Goal: Transaction & Acquisition: Purchase product/service

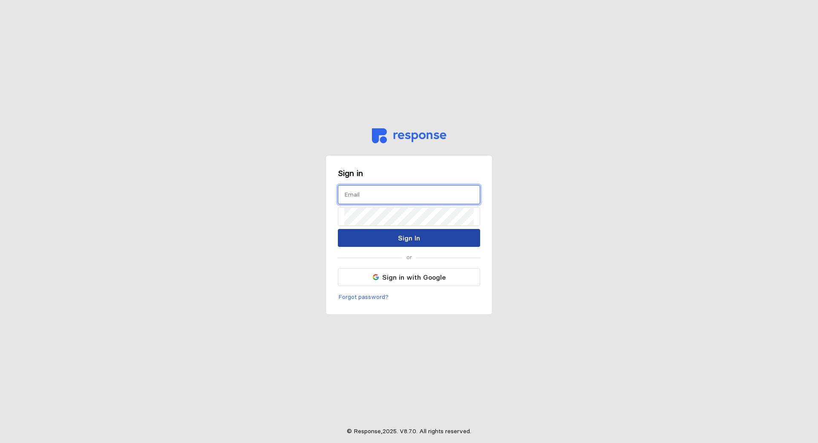
type input "[PERSON_NAME][EMAIL_ADDRESS][PERSON_NAME][DOMAIN_NAME]"
click at [408, 239] on p "Sign In" at bounding box center [409, 238] width 22 height 11
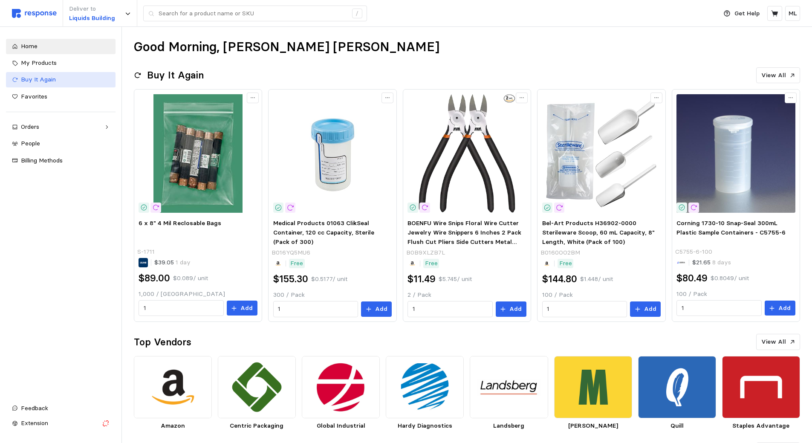
click at [66, 72] on link "Buy It Again" at bounding box center [61, 79] width 110 height 15
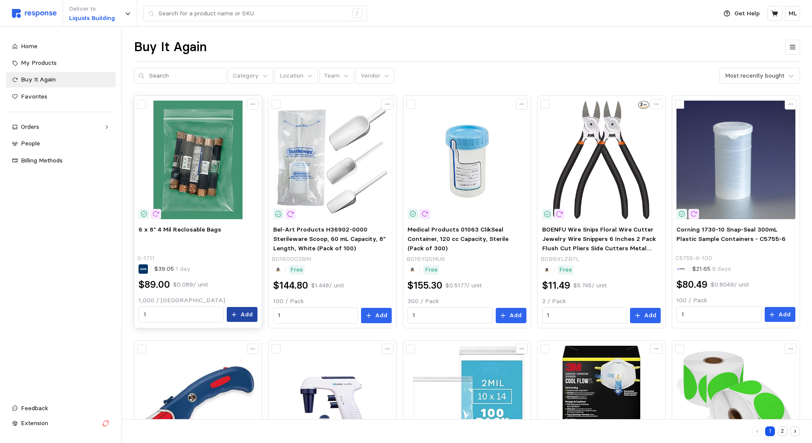
click at [234, 315] on icon at bounding box center [234, 315] width 6 height 6
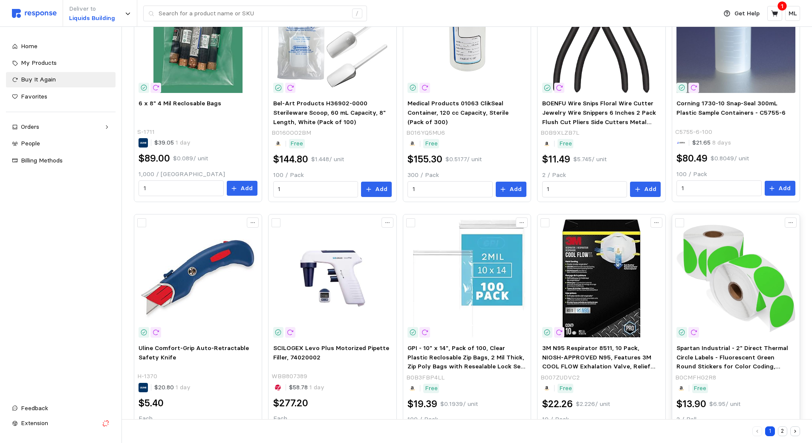
scroll to position [213, 0]
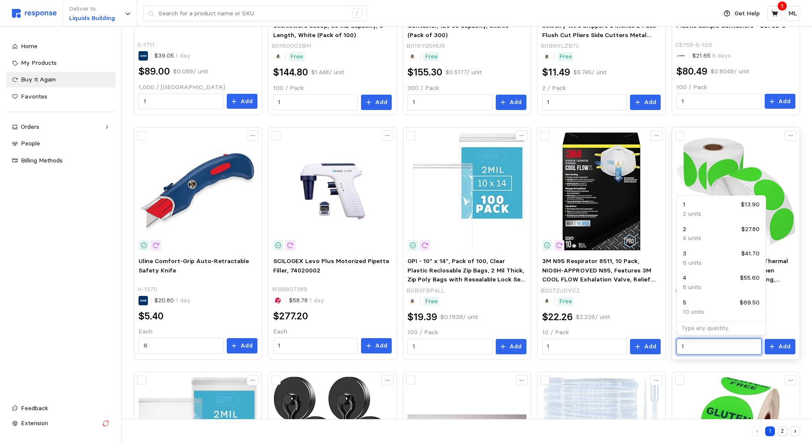
click at [746, 351] on input "1" at bounding box center [718, 346] width 75 height 15
click at [719, 257] on div "3 $41.70" at bounding box center [721, 253] width 77 height 9
type input "3"
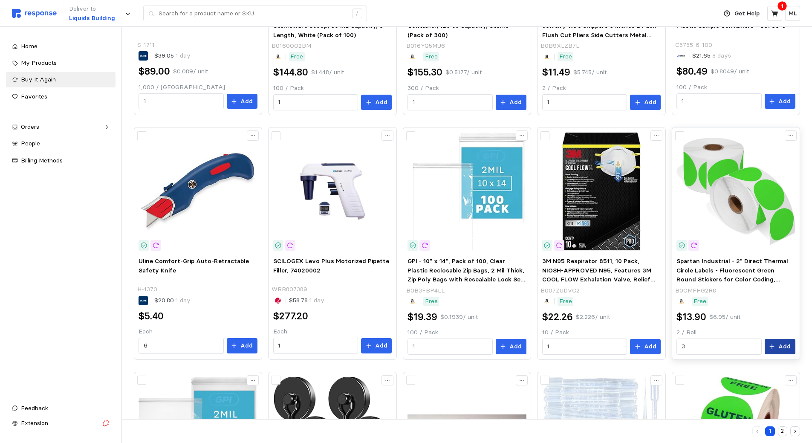
click at [780, 351] on p "Add" at bounding box center [784, 346] width 12 height 9
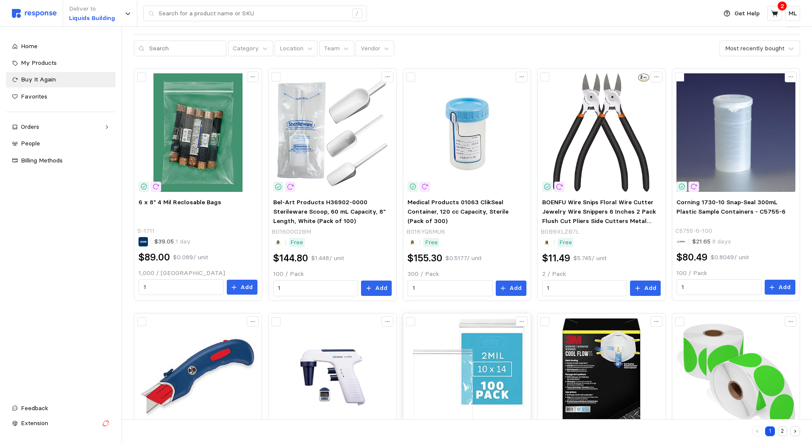
scroll to position [26, 0]
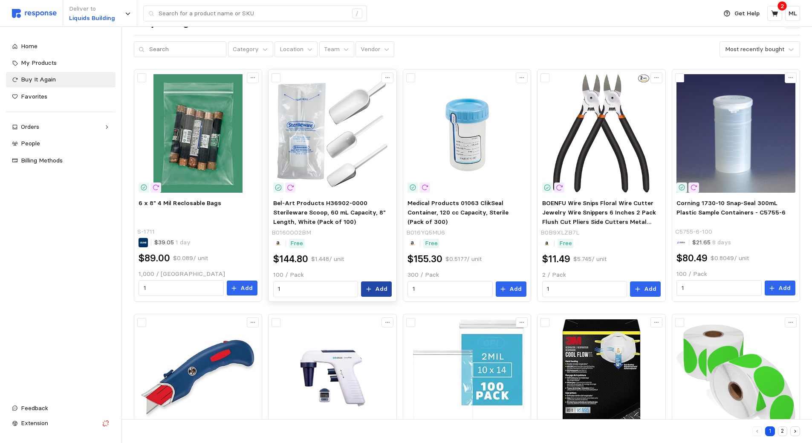
click at [389, 281] on button "Add" at bounding box center [376, 288] width 31 height 15
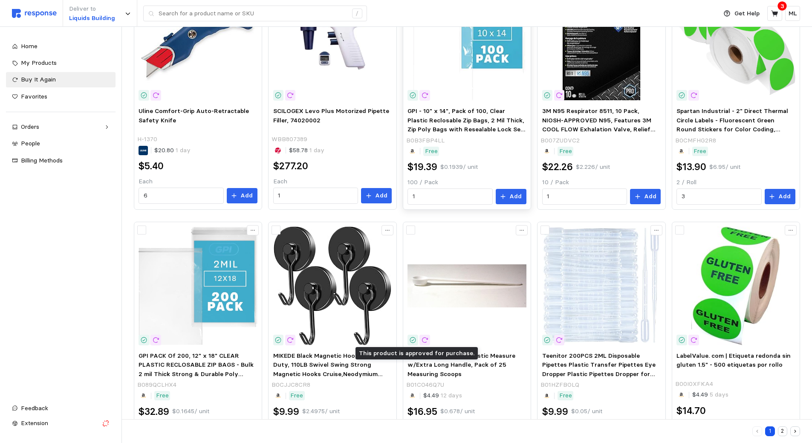
scroll to position [282, 0]
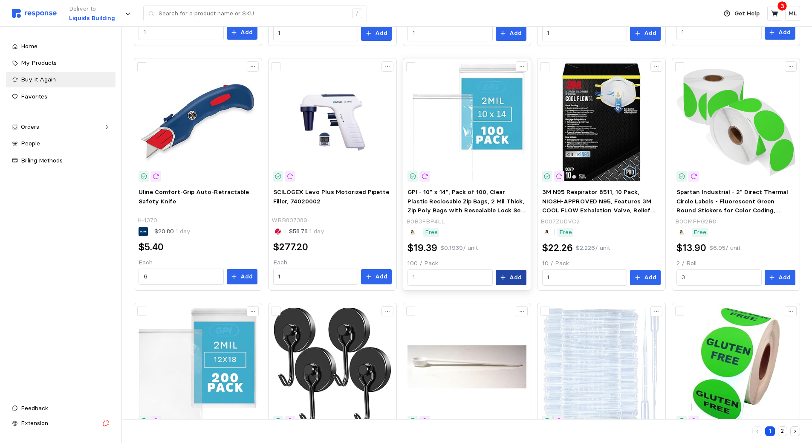
click at [508, 281] on button "Add" at bounding box center [511, 277] width 31 height 15
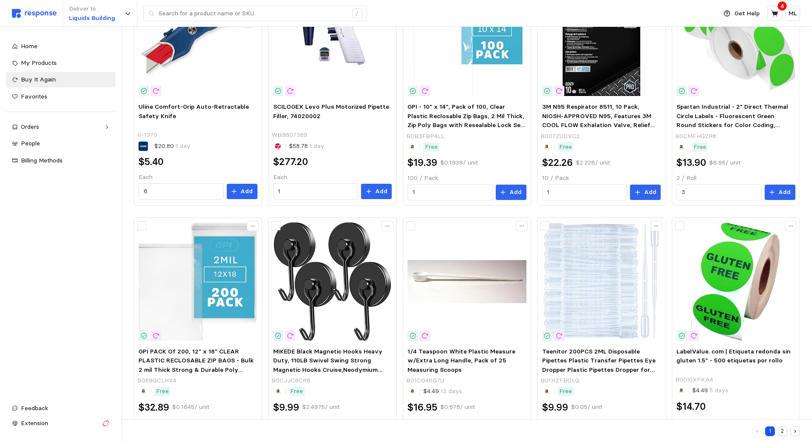
scroll to position [154, 0]
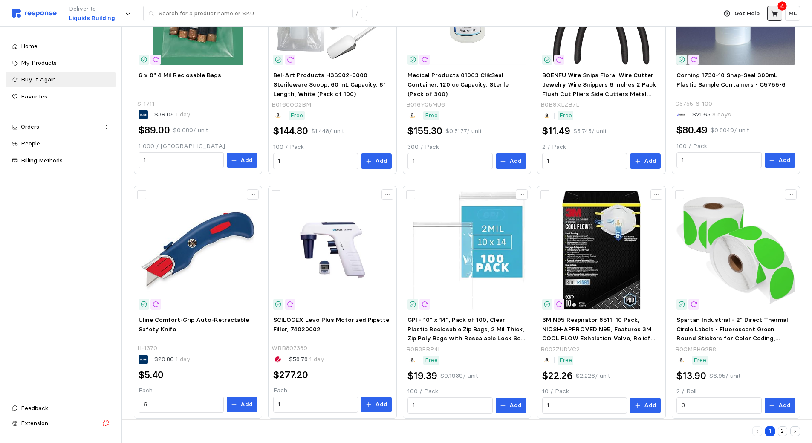
click at [774, 9] on button at bounding box center [774, 13] width 15 height 15
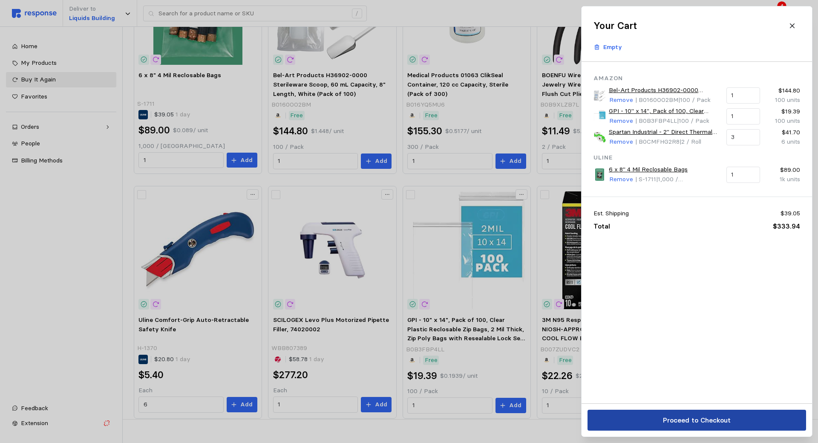
click at [601, 423] on button "Proceed to Checkout" at bounding box center [697, 420] width 219 height 21
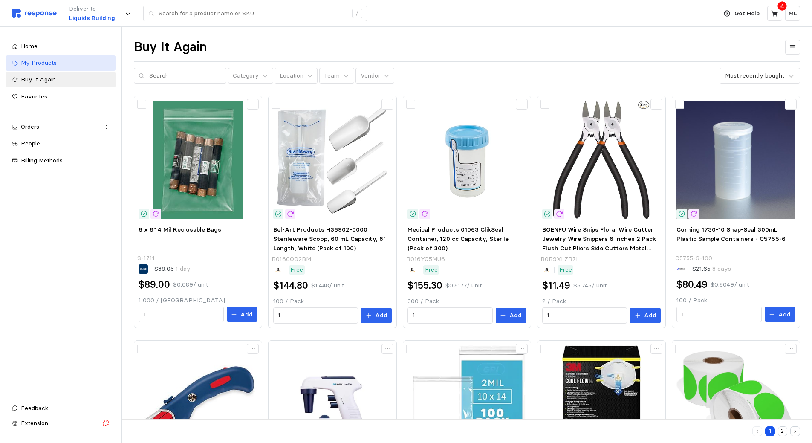
click at [70, 67] on div "My Products" at bounding box center [65, 62] width 89 height 9
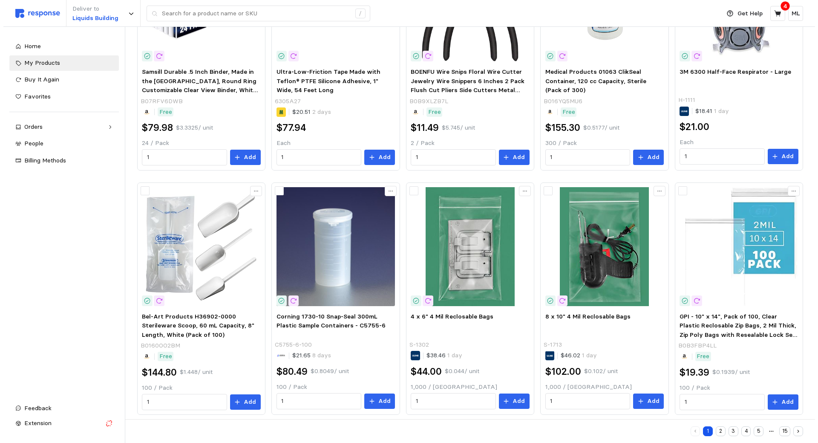
scroll to position [410, 0]
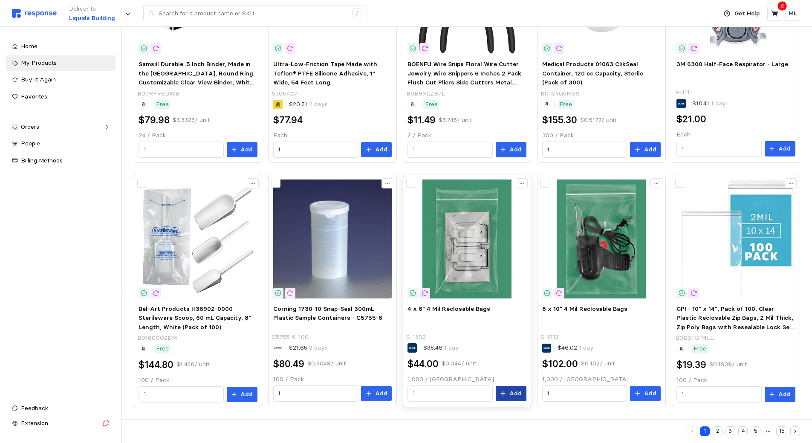
click at [506, 392] on icon at bounding box center [503, 393] width 6 height 6
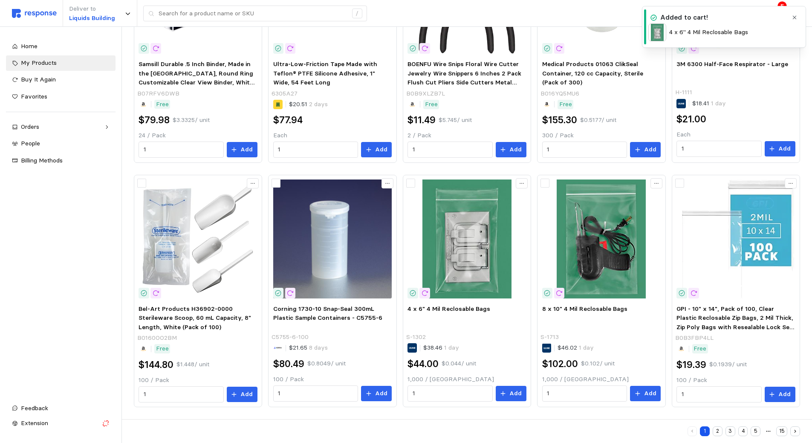
click at [796, 17] on icon "button" at bounding box center [794, 17] width 6 height 6
click at [775, 14] on icon at bounding box center [774, 13] width 7 height 6
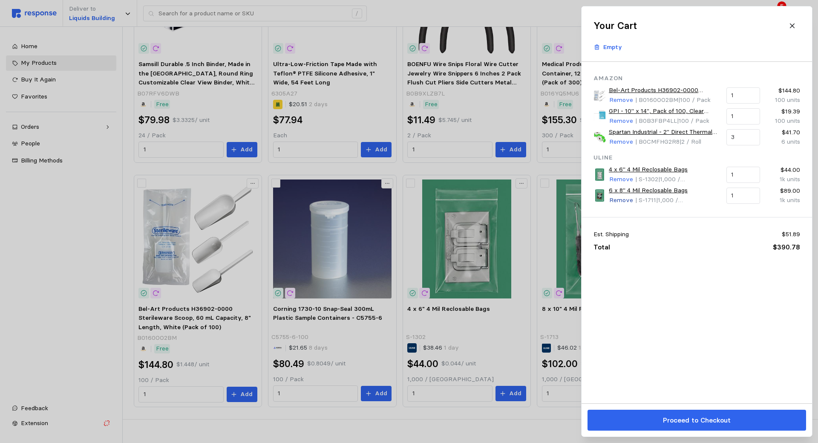
click at [612, 201] on p "Remove" at bounding box center [621, 200] width 24 height 9
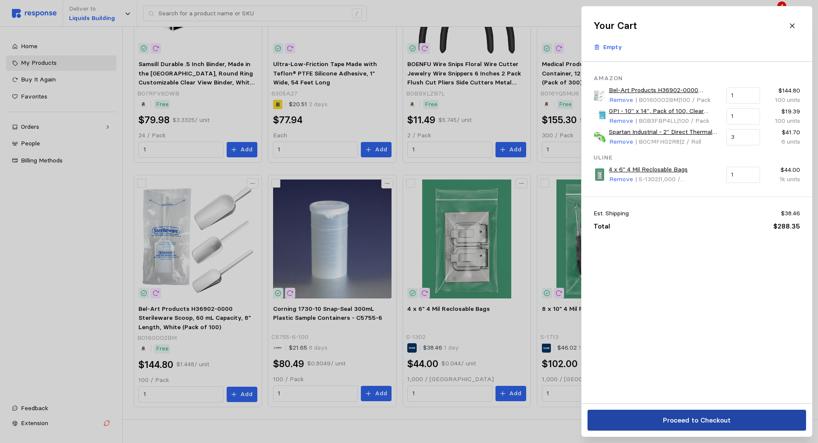
click at [620, 422] on button "Proceed to Checkout" at bounding box center [697, 420] width 219 height 21
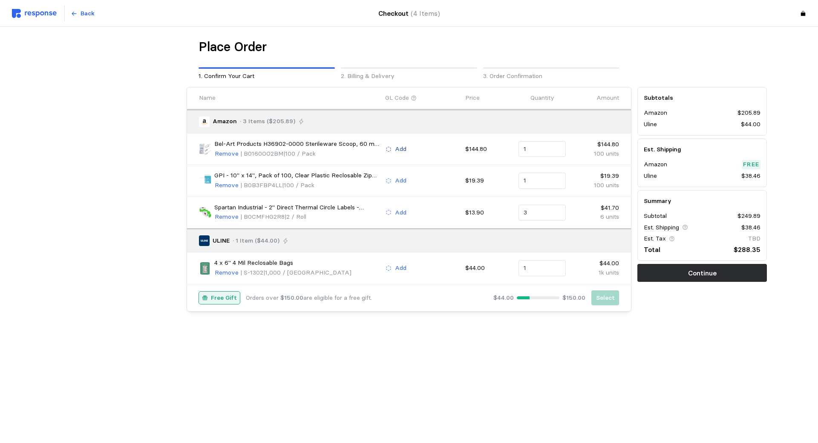
click at [395, 151] on button "Add" at bounding box center [396, 149] width 22 height 10
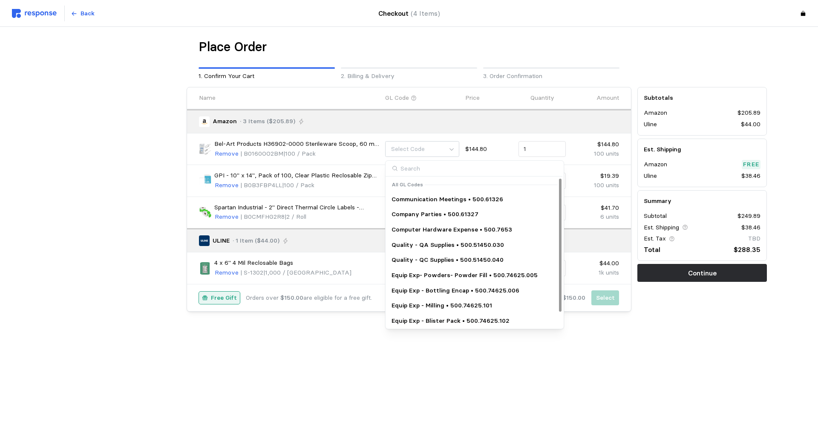
click at [427, 245] on p "Quality - QA Supplies • 500.51450.030" at bounding box center [448, 244] width 112 height 9
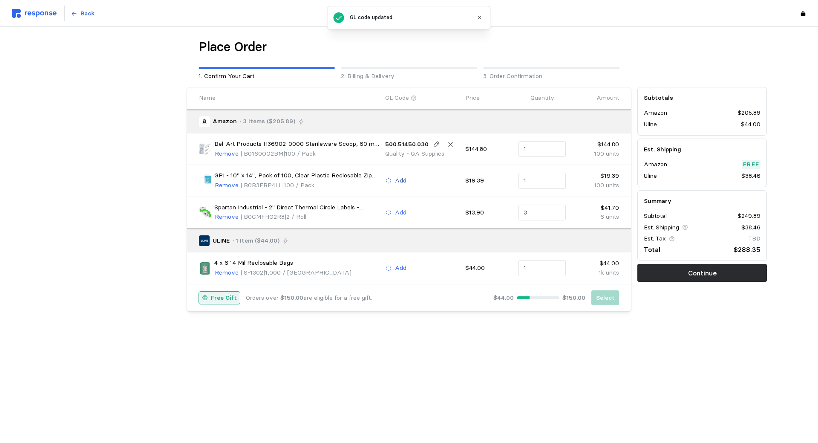
click at [403, 180] on p "Add" at bounding box center [401, 180] width 12 height 9
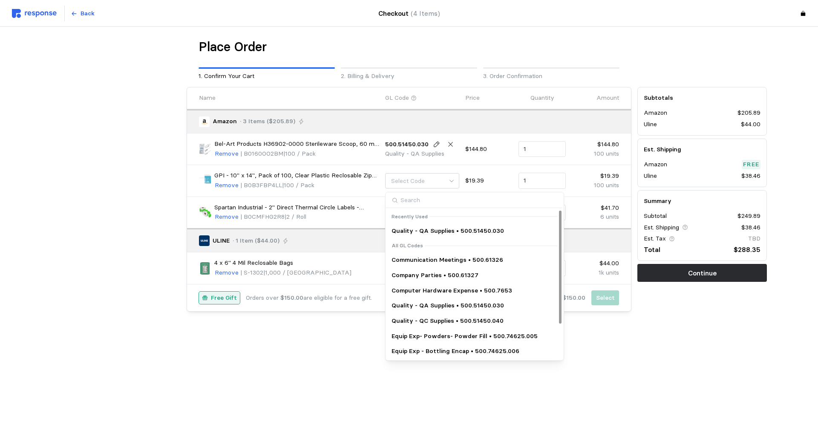
click at [429, 308] on p "Quality - QA Supplies • 500.51450.030" at bounding box center [448, 305] width 112 height 9
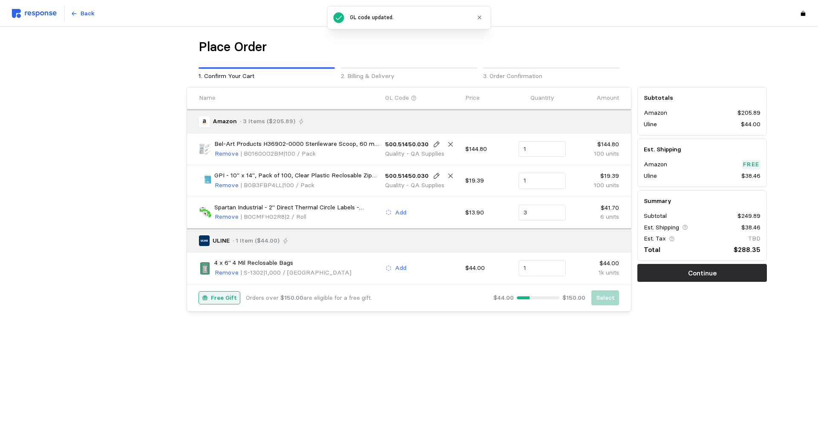
click at [394, 218] on div "Add" at bounding box center [422, 213] width 80 height 16
click at [397, 213] on p "Add" at bounding box center [401, 212] width 12 height 9
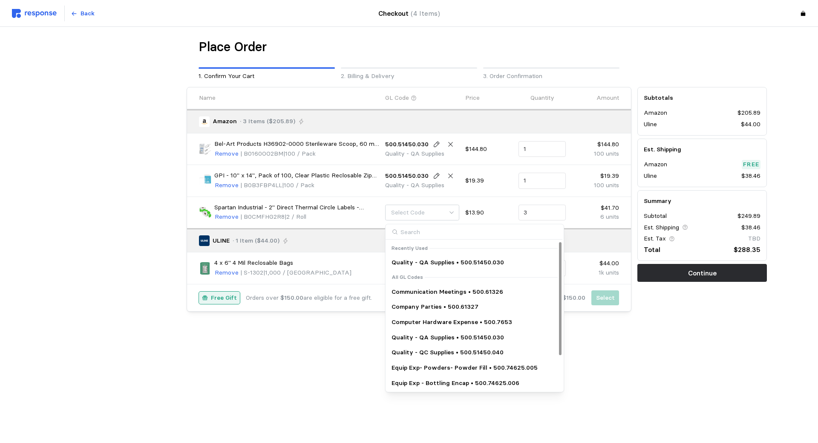
click at [445, 337] on p "Quality - QA Supplies • 500.51450.030" at bounding box center [448, 337] width 112 height 9
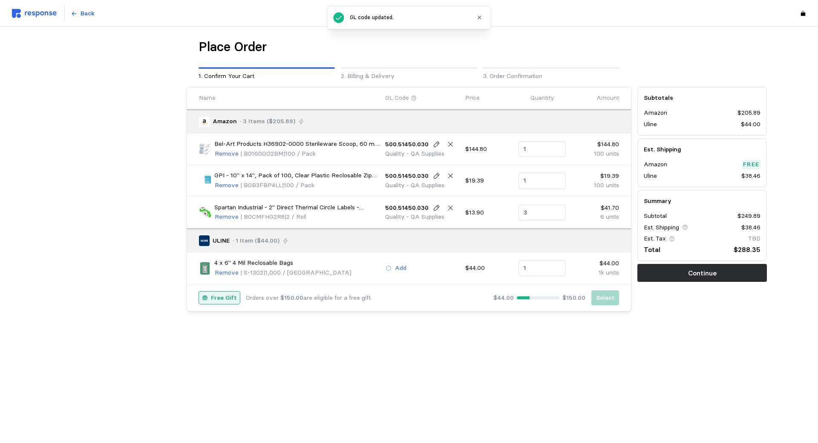
click at [398, 273] on div "Add" at bounding box center [422, 268] width 80 height 16
click at [401, 269] on p "Add" at bounding box center [401, 267] width 12 height 9
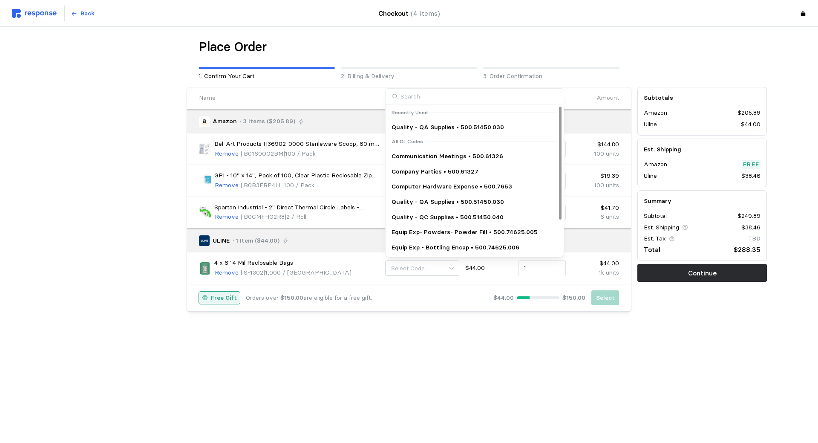
click at [439, 199] on p "Quality - QA Supplies • 500.51450.030" at bounding box center [448, 201] width 112 height 9
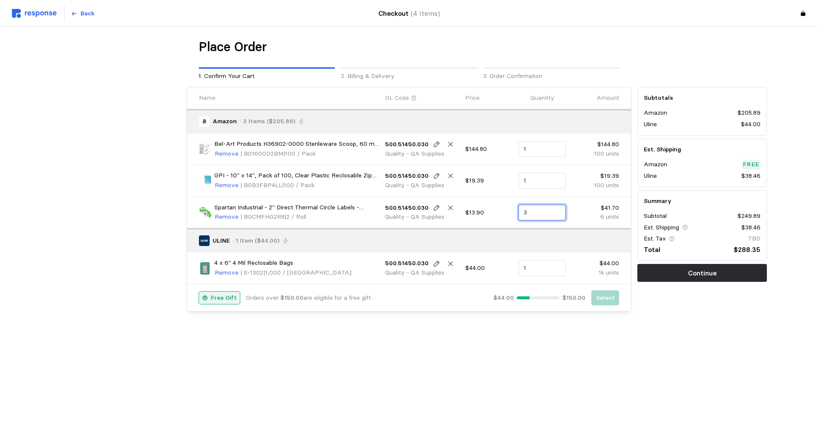
click at [552, 216] on input "3" at bounding box center [542, 212] width 37 height 15
type input "2"
click at [618, 324] on div "Place Order 1. Confirm Your Cart 2. Billing & Delivery 3. Order Confirmation Na…" at bounding box center [409, 193] width 716 height 309
click at [674, 276] on button "Continue" at bounding box center [702, 273] width 130 height 18
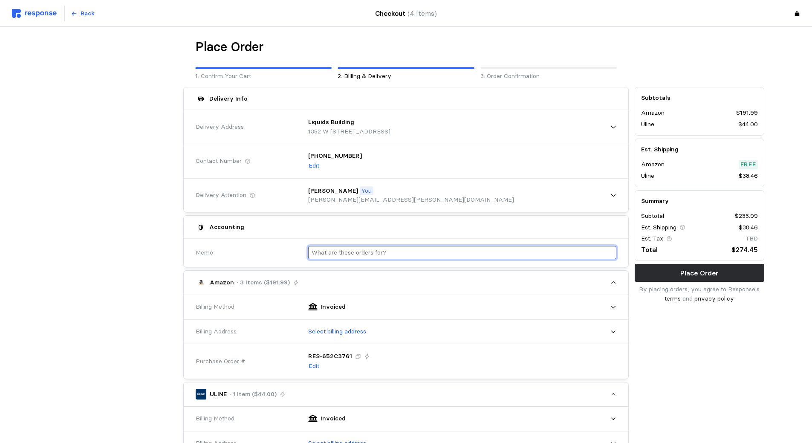
click at [333, 255] on input "text" at bounding box center [462, 252] width 301 height 12
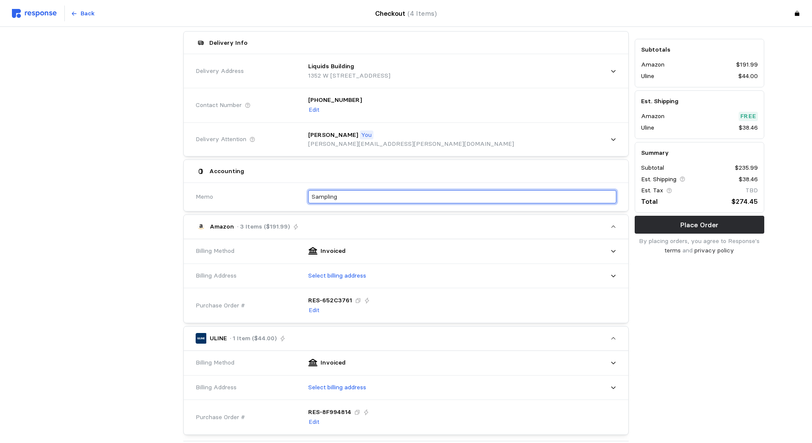
scroll to position [128, 0]
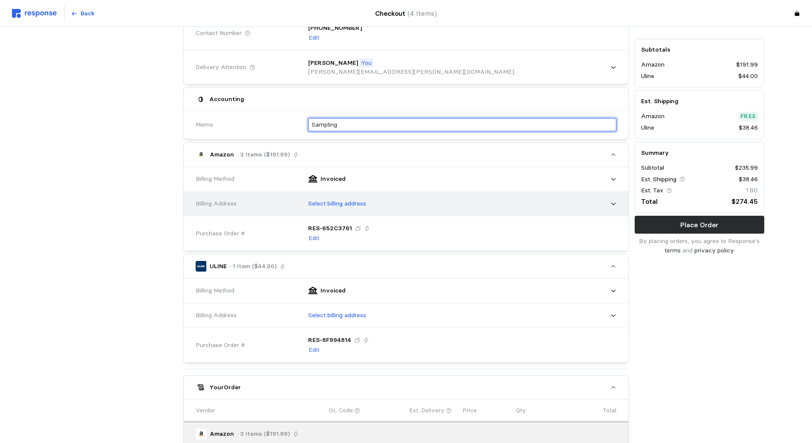
type input "Sampling"
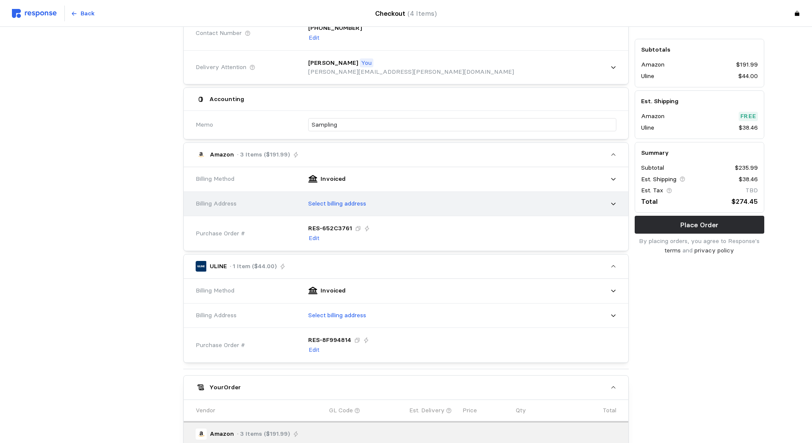
click at [290, 205] on div "Billing Address" at bounding box center [246, 203] width 101 height 9
click at [330, 201] on p "Select billing address" at bounding box center [337, 203] width 58 height 9
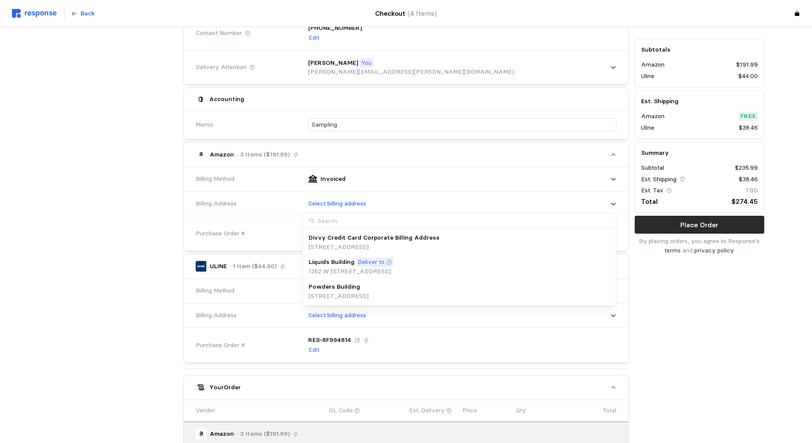
click at [325, 297] on p "[STREET_ADDRESS]" at bounding box center [339, 295] width 60 height 9
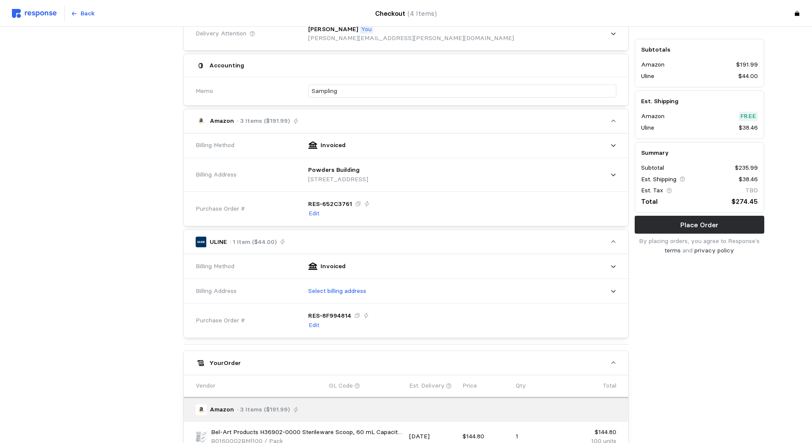
scroll to position [213, 0]
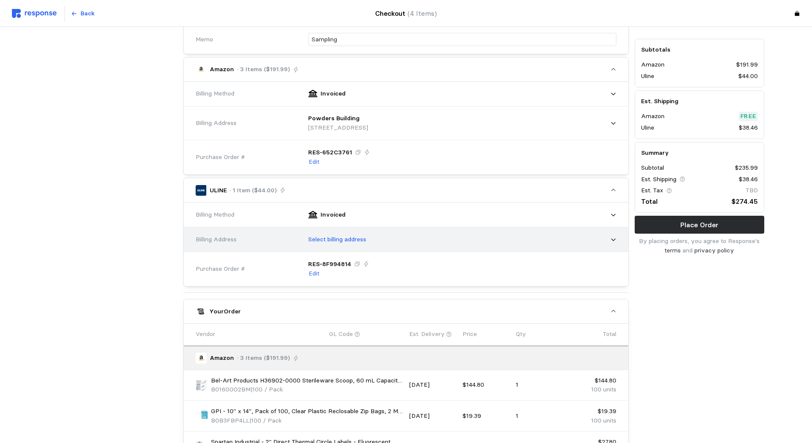
click at [335, 241] on p "Select billing address" at bounding box center [337, 239] width 58 height 9
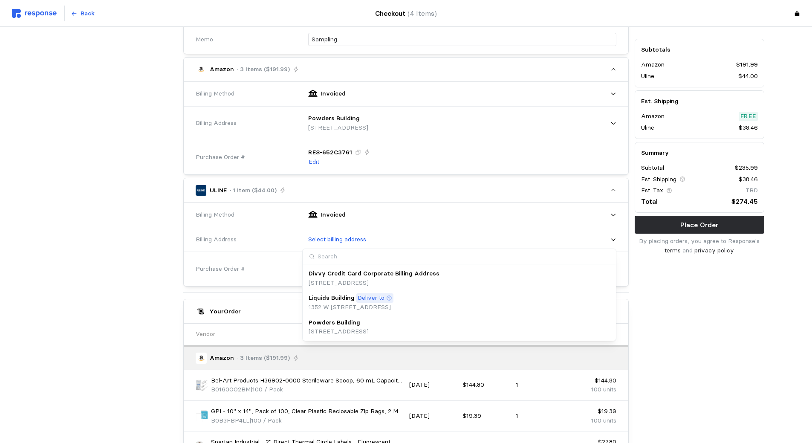
click at [340, 319] on p "Powders Building" at bounding box center [335, 322] width 52 height 9
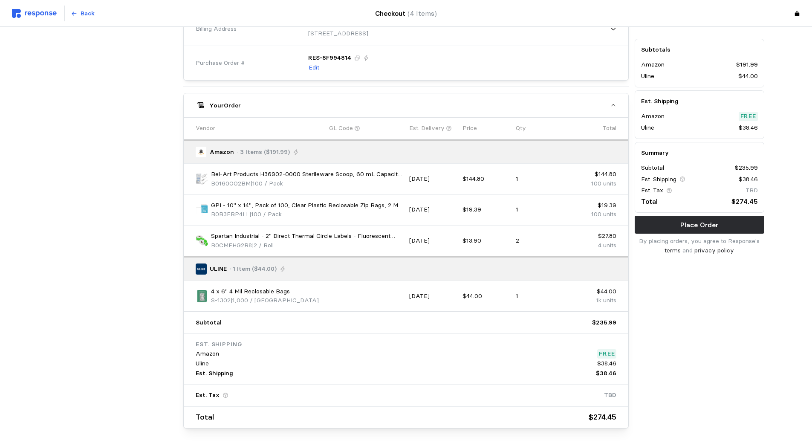
scroll to position [461, 0]
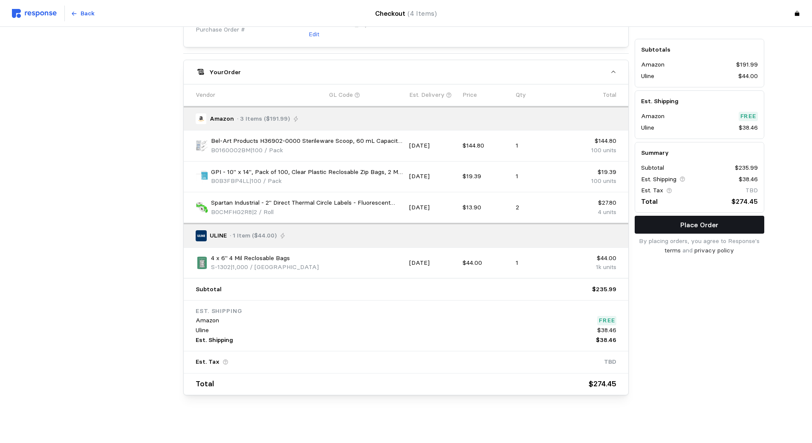
click at [679, 216] on button "Place Order" at bounding box center [700, 225] width 130 height 18
